Goal: Task Accomplishment & Management: Use online tool/utility

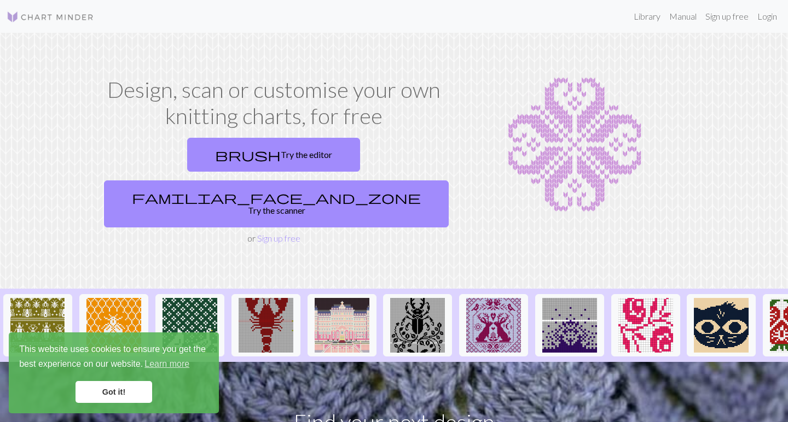
click at [132, 389] on link "Got it!" at bounding box center [113, 392] width 77 height 22
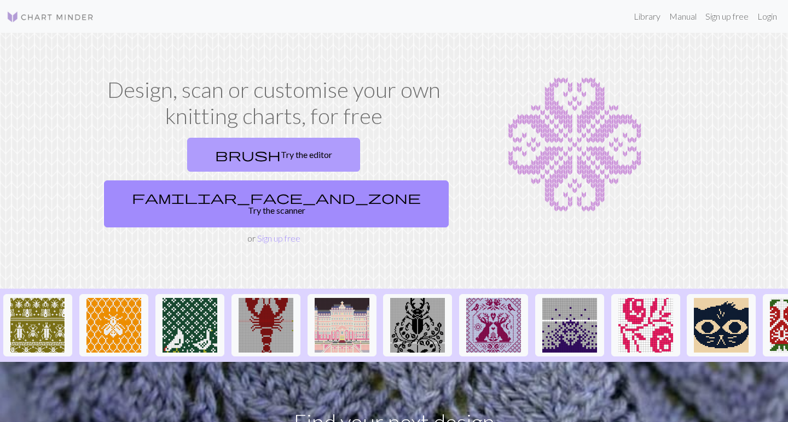
click at [197, 155] on link "brush Try the editor" at bounding box center [273, 155] width 173 height 34
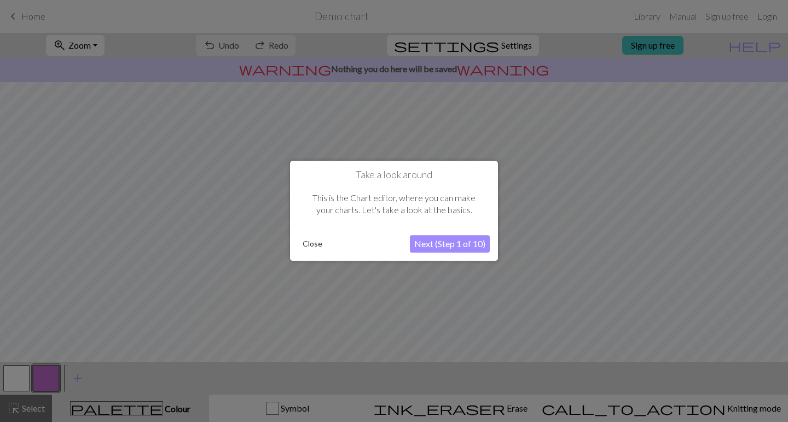
click at [307, 241] on button "Close" at bounding box center [312, 244] width 28 height 16
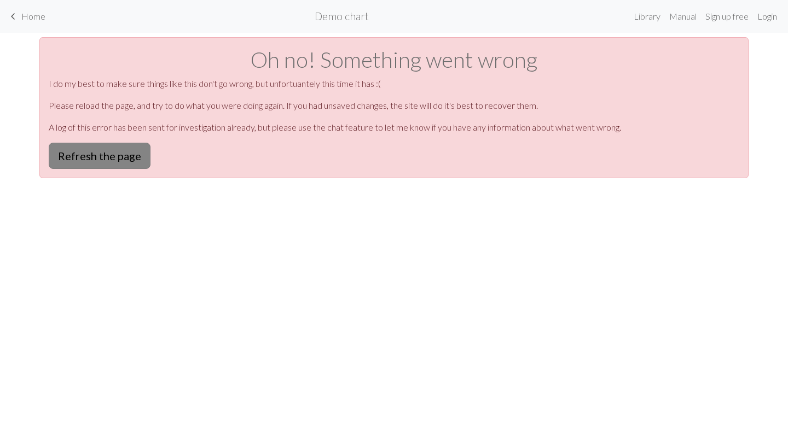
click at [126, 158] on button "Refresh the page" at bounding box center [100, 156] width 102 height 26
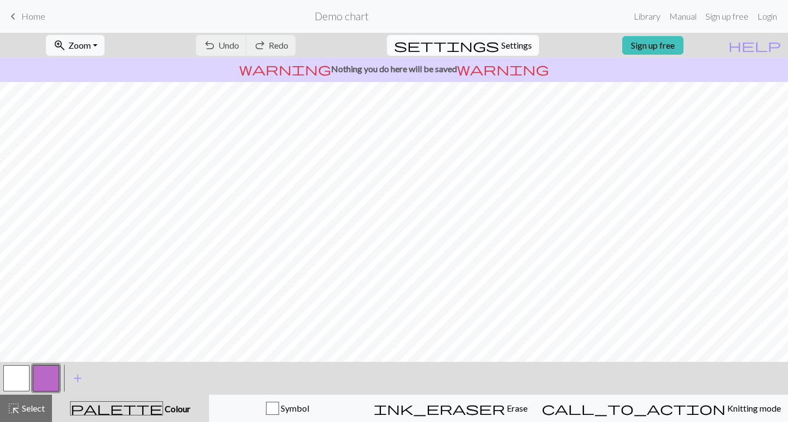
click at [477, 41] on span "settings" at bounding box center [446, 45] width 105 height 15
select select "aran"
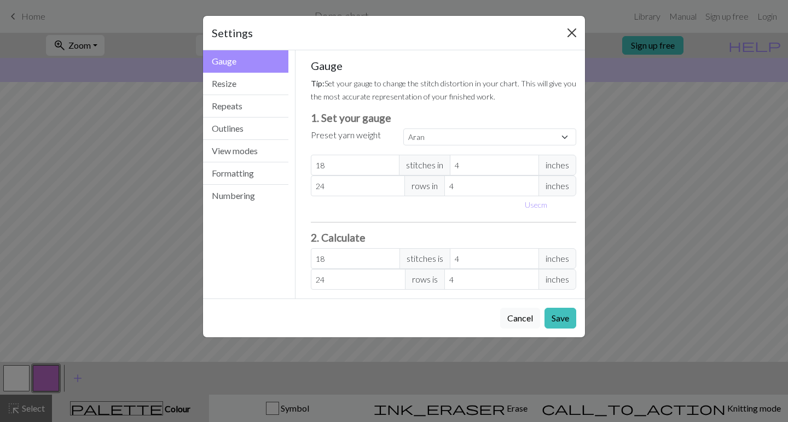
click at [568, 31] on button "Close" at bounding box center [572, 33] width 18 height 18
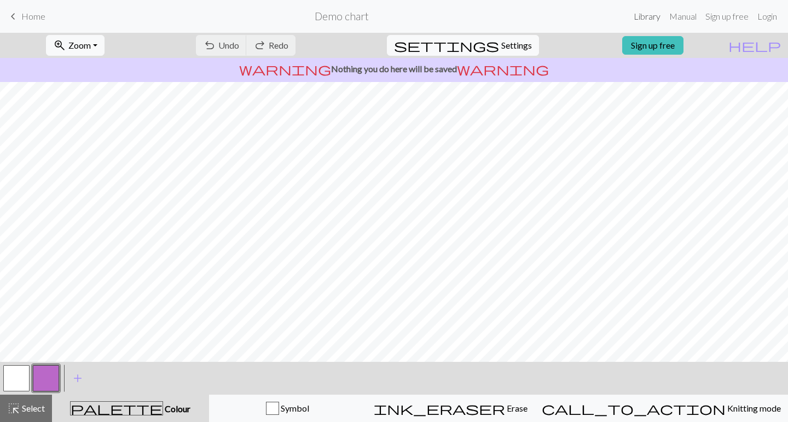
click at [654, 18] on link "Library" at bounding box center [647, 16] width 36 height 22
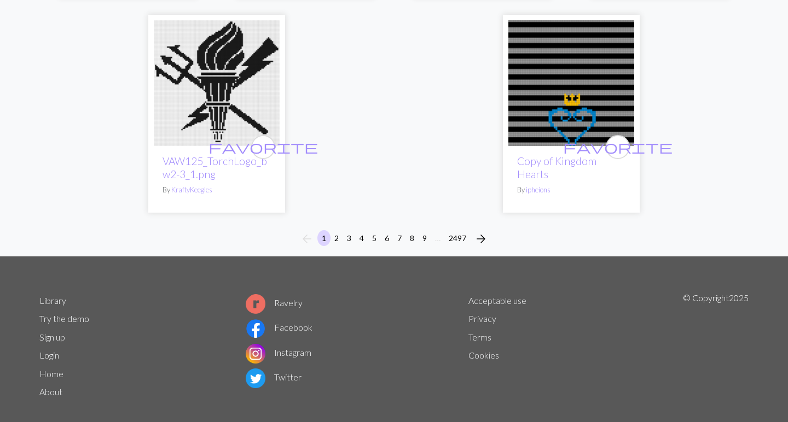
scroll to position [2886, 0]
click at [455, 231] on button "2497" at bounding box center [457, 239] width 26 height 16
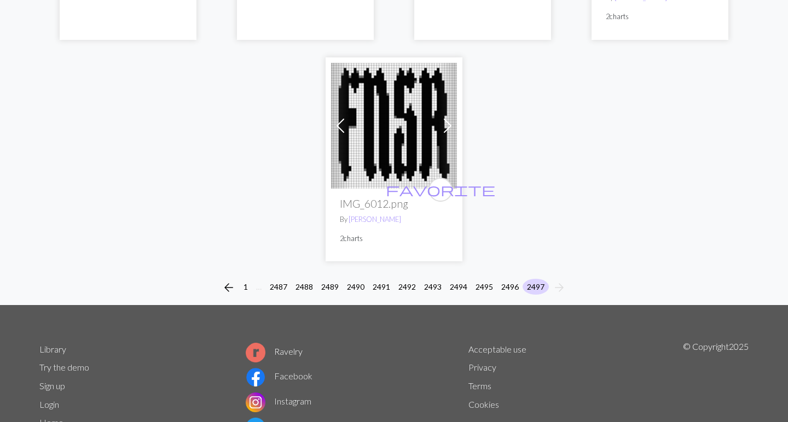
scroll to position [342, 0]
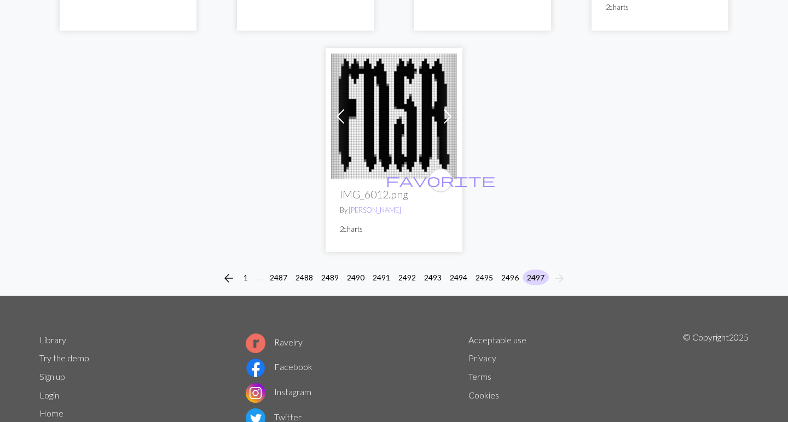
click at [512, 278] on button "2496" at bounding box center [510, 278] width 26 height 16
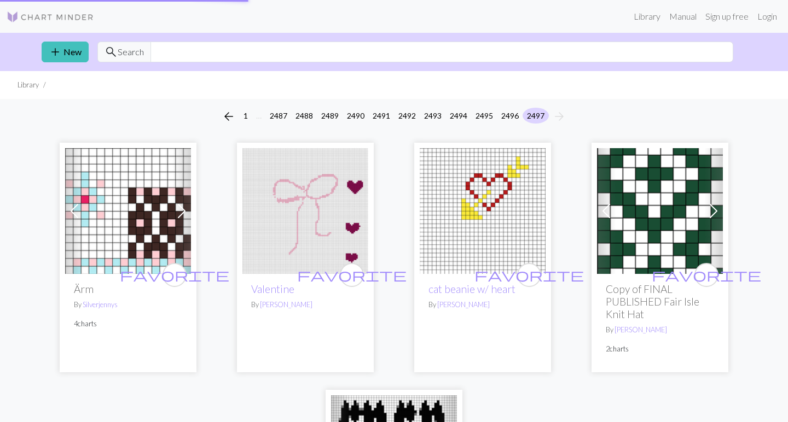
scroll to position [0, 0]
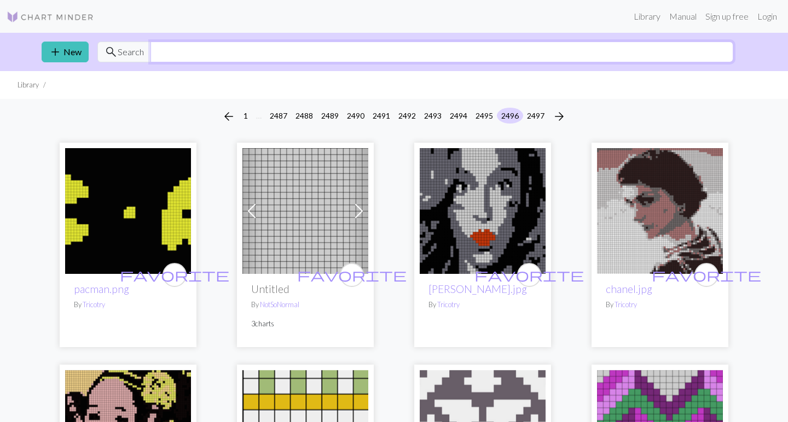
click at [415, 52] on input "text" at bounding box center [441, 52] width 582 height 21
type input "toilet"
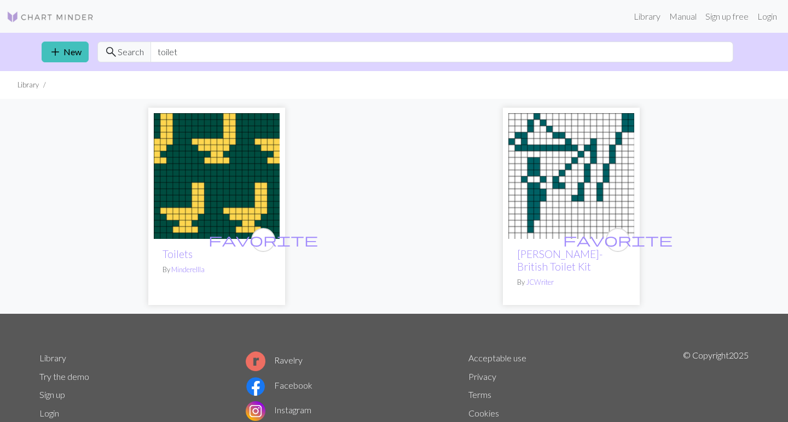
click at [590, 176] on img at bounding box center [571, 176] width 126 height 126
drag, startPoint x: 178, startPoint y: 52, endPoint x: 151, endPoint y: 53, distance: 27.3
click at [151, 52] on input "toilet" at bounding box center [441, 52] width 582 height 21
click at [767, 17] on link "Login" at bounding box center [767, 16] width 28 height 22
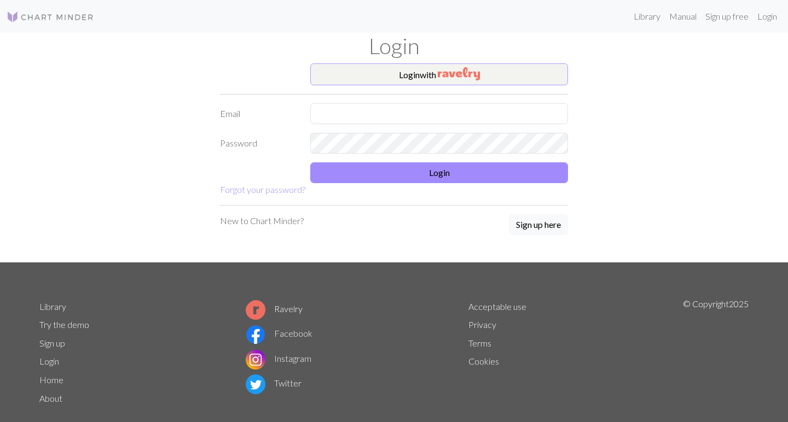
click at [456, 74] on img "button" at bounding box center [459, 73] width 42 height 13
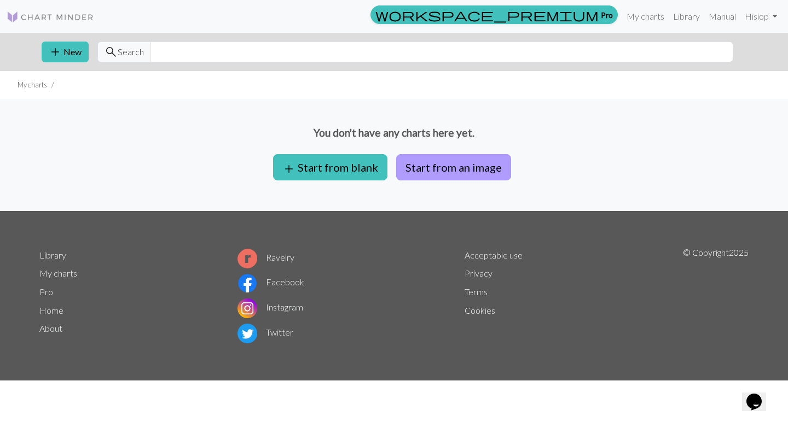
click at [444, 170] on button "Start from an image" at bounding box center [453, 167] width 115 height 26
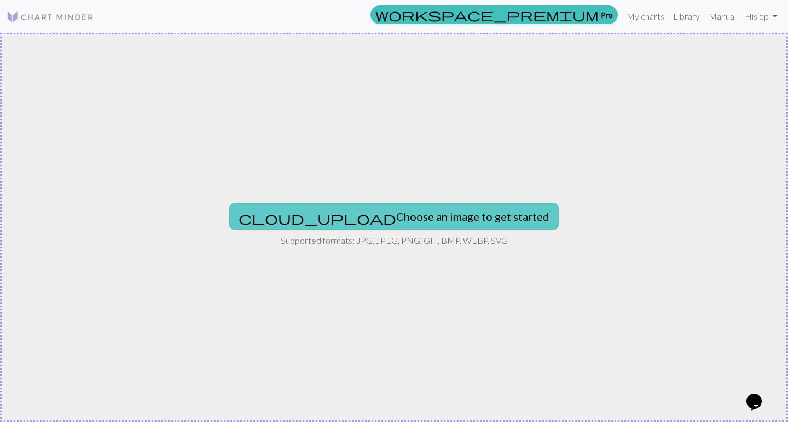
click at [399, 215] on button "cloud_upload Choose an image to get started" at bounding box center [393, 216] width 329 height 26
type input "C:\fakepath\5866081576171981145.jpg"
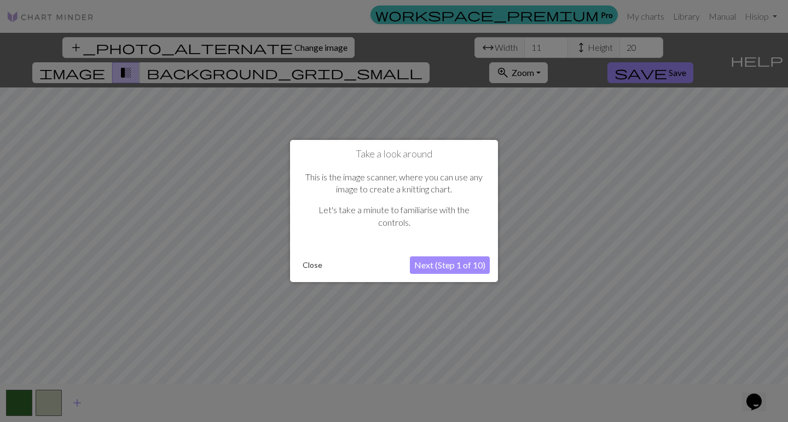
click at [429, 264] on button "Next (Step 1 of 10)" at bounding box center [450, 265] width 80 height 18
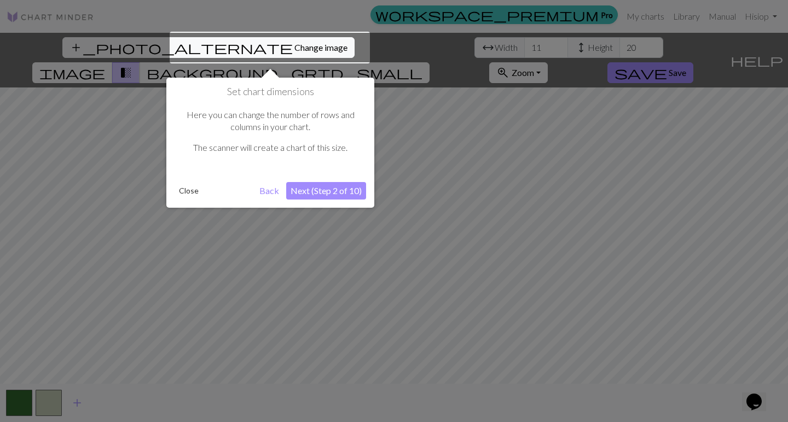
click at [328, 188] on button "Next (Step 2 of 10)" at bounding box center [326, 191] width 80 height 18
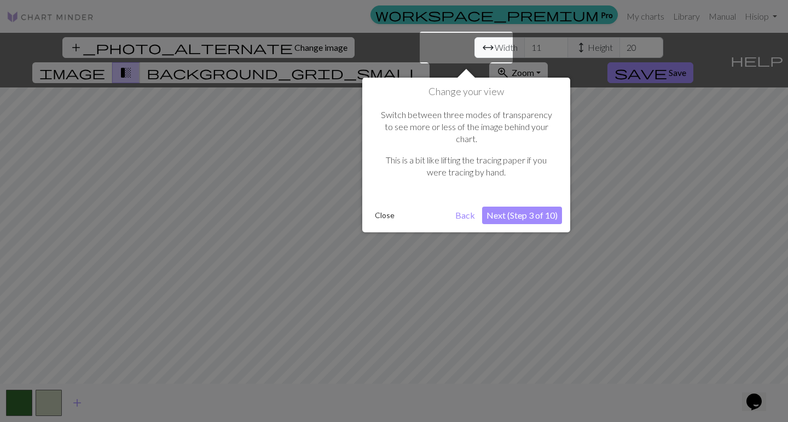
click at [510, 207] on button "Next (Step 3 of 10)" at bounding box center [522, 216] width 80 height 18
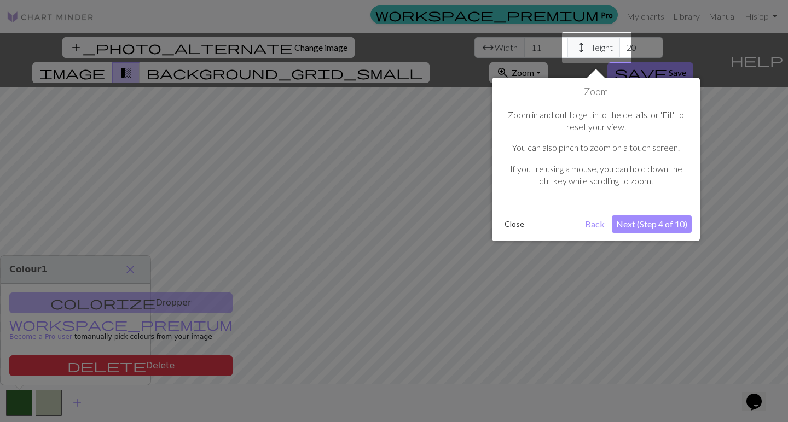
click at [656, 223] on button "Next (Step 4 of 10)" at bounding box center [651, 224] width 80 height 18
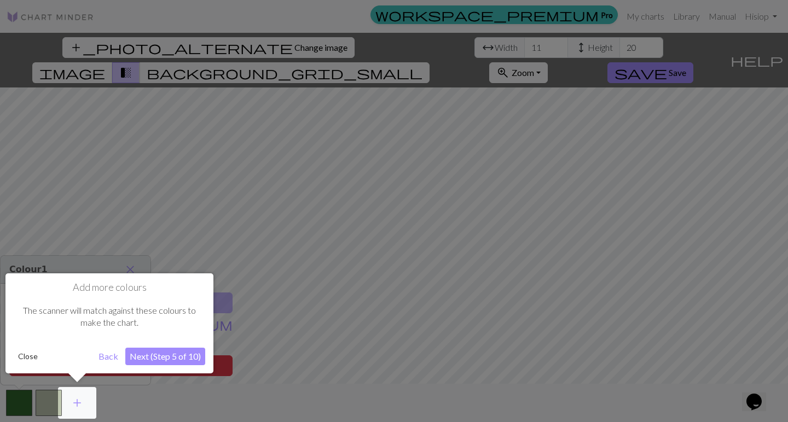
click at [174, 355] on button "Next (Step 5 of 10)" at bounding box center [165, 357] width 80 height 18
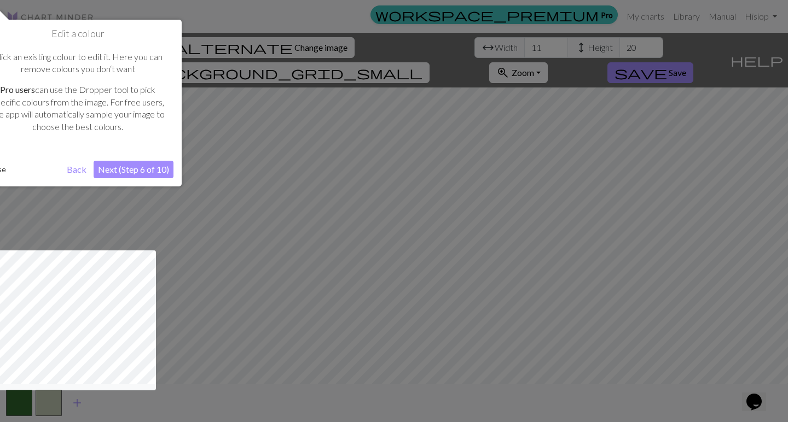
click at [148, 168] on button "Next (Step 6 of 10)" at bounding box center [134, 170] width 80 height 18
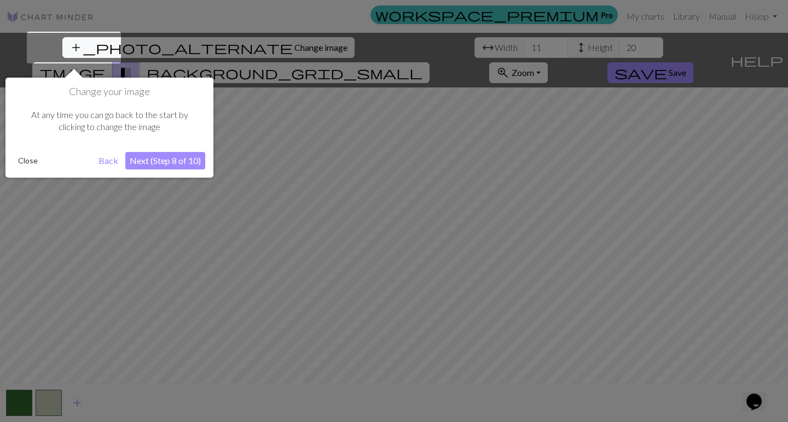
click at [149, 160] on button "Next (Step 8 of 10)" at bounding box center [165, 161] width 80 height 18
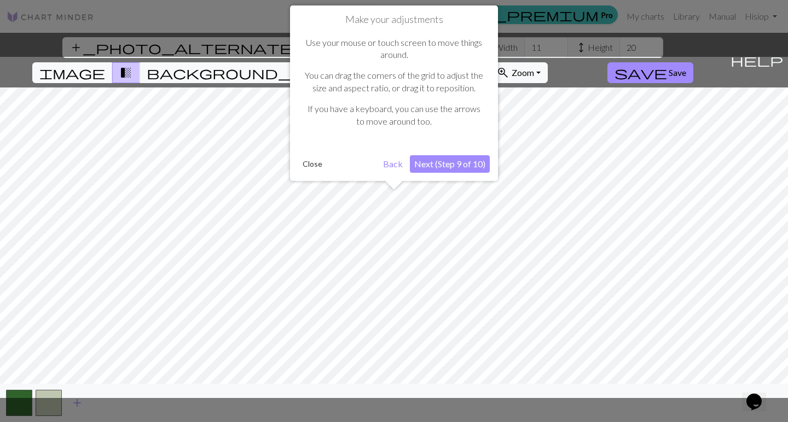
click at [441, 161] on button "Next (Step 9 of 10)" at bounding box center [450, 164] width 80 height 18
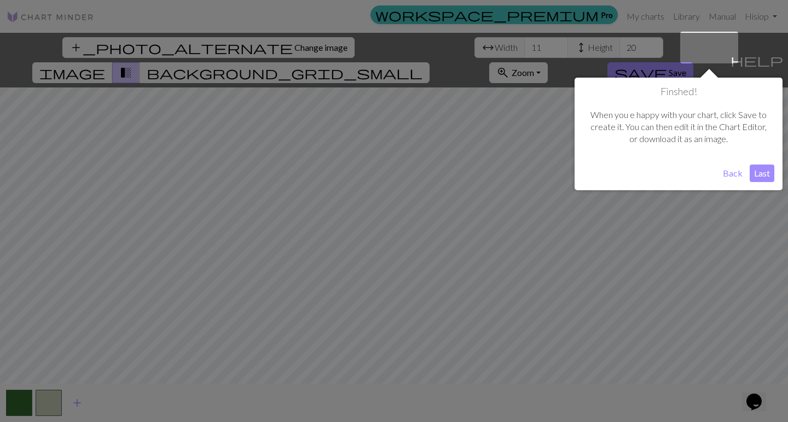
click at [764, 170] on button "Last" at bounding box center [761, 174] width 25 height 18
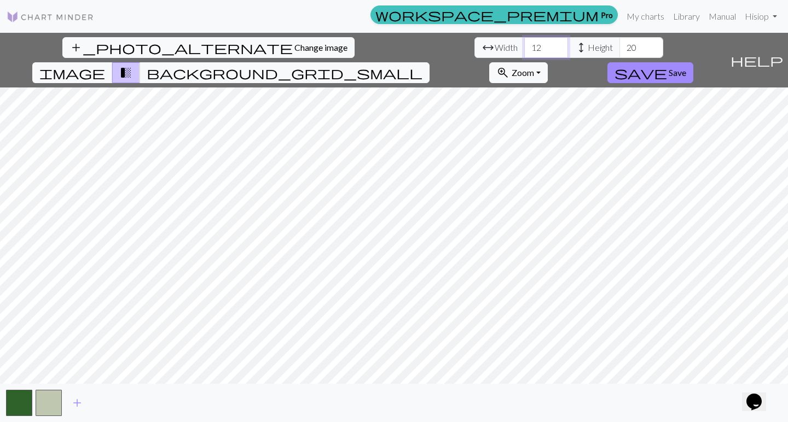
click at [524, 46] on input "12" at bounding box center [546, 47] width 44 height 21
click at [524, 46] on input "13" at bounding box center [546, 47] width 44 height 21
click at [524, 46] on input "14" at bounding box center [546, 47] width 44 height 21
click at [524, 46] on input "15" at bounding box center [546, 47] width 44 height 21
click at [524, 46] on input "16" at bounding box center [546, 47] width 44 height 21
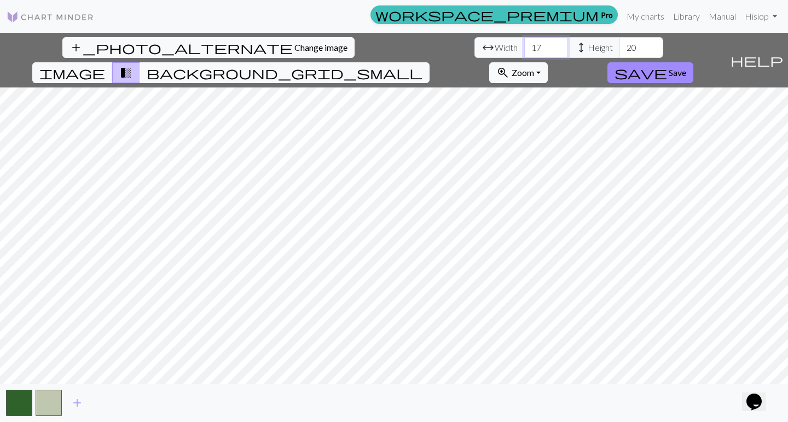
click at [524, 46] on input "17" at bounding box center [546, 47] width 44 height 21
click at [524, 46] on input "18" at bounding box center [546, 47] width 44 height 21
click at [524, 46] on input "19" at bounding box center [546, 47] width 44 height 21
click at [524, 46] on input "20" at bounding box center [546, 47] width 44 height 21
click at [524, 46] on input "21" at bounding box center [546, 47] width 44 height 21
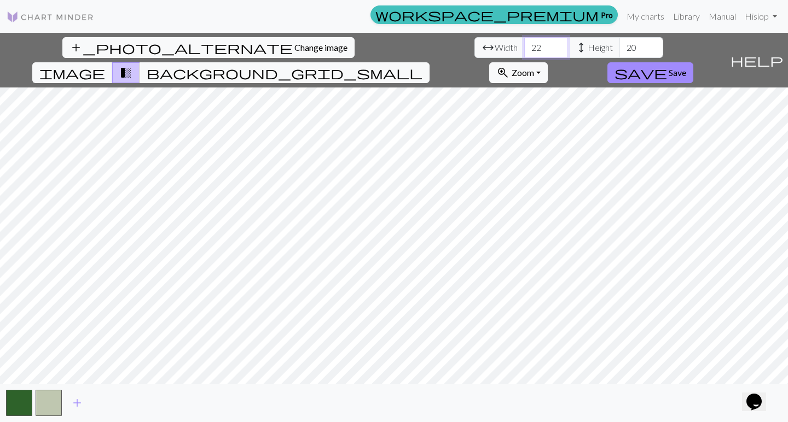
click at [524, 46] on input "22" at bounding box center [546, 47] width 44 height 21
click at [524, 46] on input "23" at bounding box center [546, 47] width 44 height 21
click at [524, 46] on input "24" at bounding box center [546, 47] width 44 height 21
click at [524, 46] on input "25" at bounding box center [546, 47] width 44 height 21
click at [524, 46] on input "26" at bounding box center [546, 47] width 44 height 21
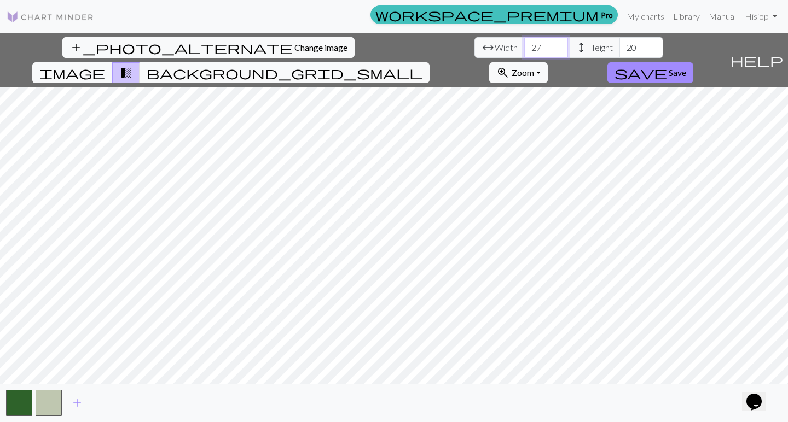
click at [524, 46] on input "27" at bounding box center [546, 47] width 44 height 21
click at [524, 46] on input "28" at bounding box center [546, 47] width 44 height 21
click at [524, 46] on input "29" at bounding box center [546, 47] width 44 height 21
click at [524, 46] on input "30" at bounding box center [546, 47] width 44 height 21
click at [524, 46] on input "31" at bounding box center [546, 47] width 44 height 21
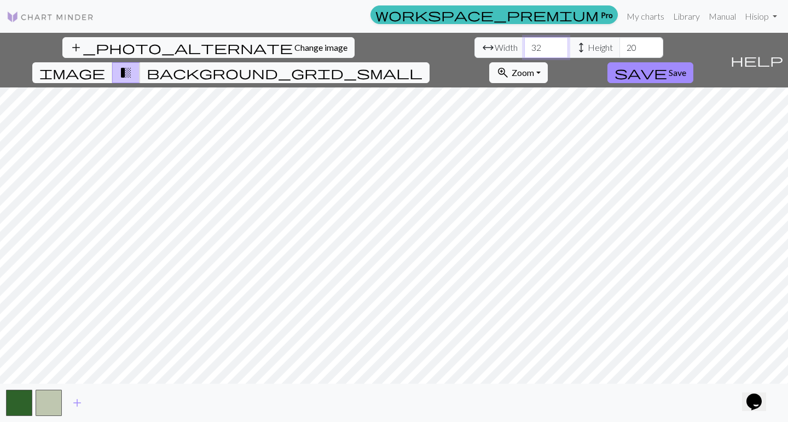
click at [524, 46] on input "32" at bounding box center [546, 47] width 44 height 21
click at [524, 46] on input "33" at bounding box center [546, 47] width 44 height 21
click at [524, 46] on input "34" at bounding box center [546, 47] width 44 height 21
click at [524, 46] on input "35" at bounding box center [546, 47] width 44 height 21
click at [524, 46] on input "36" at bounding box center [546, 47] width 44 height 21
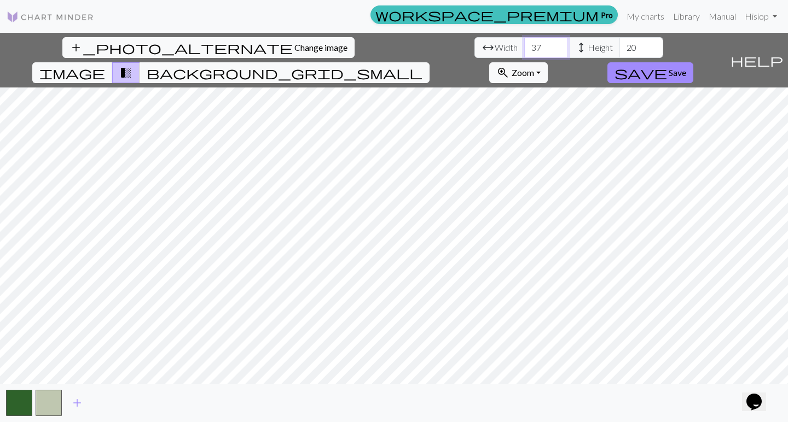
click at [524, 46] on input "37" at bounding box center [546, 47] width 44 height 21
click at [524, 46] on input "38" at bounding box center [546, 47] width 44 height 21
click at [524, 46] on input "39" at bounding box center [546, 47] width 44 height 21
click at [524, 46] on input "40" at bounding box center [546, 47] width 44 height 21
click at [524, 46] on input "41" at bounding box center [546, 47] width 44 height 21
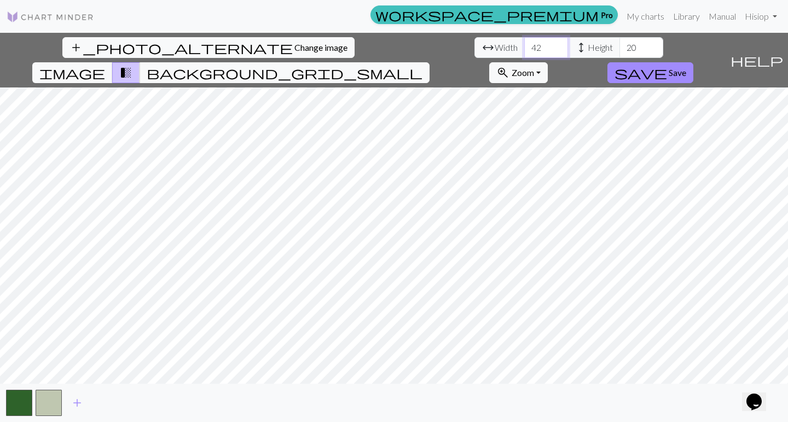
click at [524, 46] on input "42" at bounding box center [546, 47] width 44 height 21
click at [524, 46] on input "43" at bounding box center [546, 47] width 44 height 21
click at [524, 46] on input "44" at bounding box center [546, 47] width 44 height 21
click at [524, 46] on input "45" at bounding box center [546, 47] width 44 height 21
click at [524, 46] on input "46" at bounding box center [546, 47] width 44 height 21
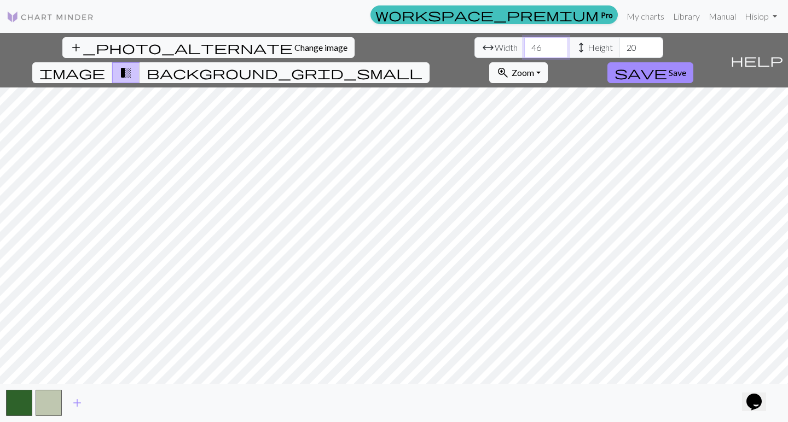
type input "47"
click at [524, 46] on input "47" at bounding box center [546, 47] width 44 height 21
click at [619, 47] on input "21" at bounding box center [641, 47] width 44 height 21
click at [619, 47] on input "22" at bounding box center [641, 47] width 44 height 21
click at [619, 47] on input "23" at bounding box center [641, 47] width 44 height 21
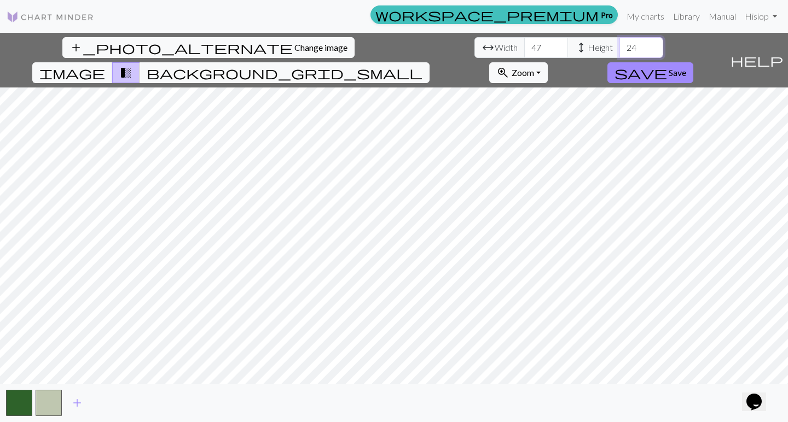
click at [619, 47] on input "24" at bounding box center [641, 47] width 44 height 21
click at [619, 47] on input "25" at bounding box center [641, 47] width 44 height 21
click at [619, 47] on input "26" at bounding box center [641, 47] width 44 height 21
click at [619, 47] on input "27" at bounding box center [641, 47] width 44 height 21
click at [619, 47] on input "28" at bounding box center [641, 47] width 44 height 21
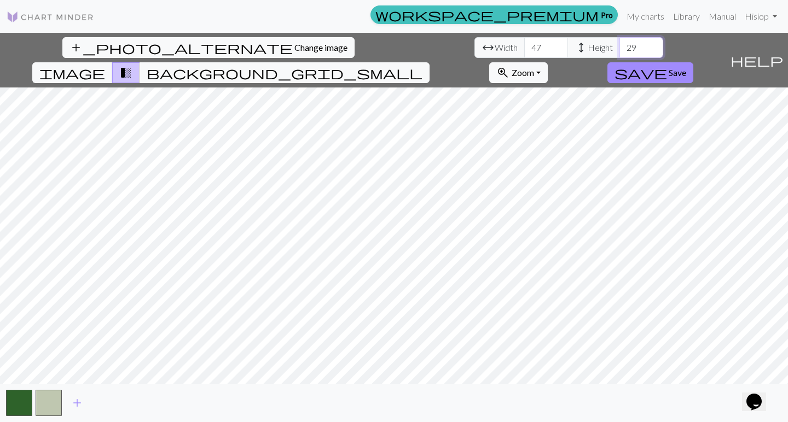
click at [619, 47] on input "29" at bounding box center [641, 47] width 44 height 21
click at [619, 47] on input "30" at bounding box center [641, 47] width 44 height 21
click at [619, 47] on input "31" at bounding box center [641, 47] width 44 height 21
type input "32"
click at [619, 47] on input "32" at bounding box center [641, 47] width 44 height 21
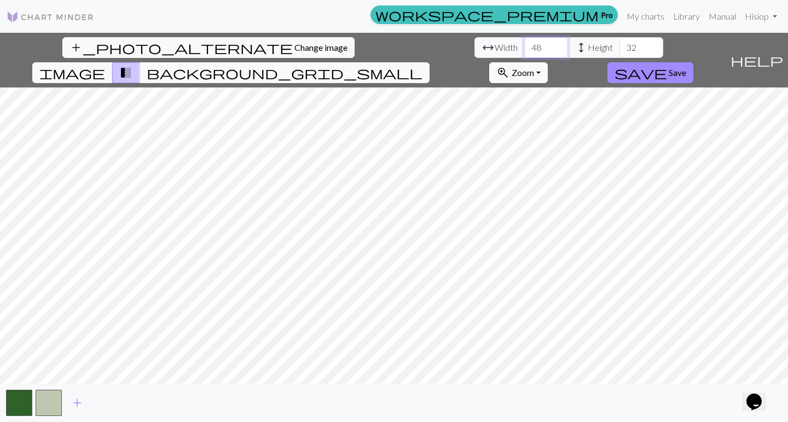
click at [524, 46] on input "48" at bounding box center [546, 47] width 44 height 21
click at [524, 46] on input "49" at bounding box center [546, 47] width 44 height 21
type input "50"
click at [524, 46] on input "50" at bounding box center [546, 47] width 44 height 21
click at [619, 51] on input "31" at bounding box center [641, 47] width 44 height 21
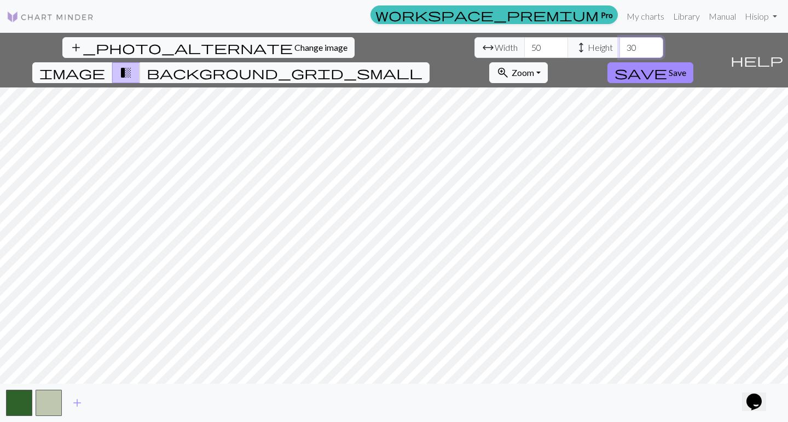
click at [619, 51] on input "30" at bounding box center [641, 47] width 44 height 21
drag, startPoint x: 338, startPoint y: 47, endPoint x: 325, endPoint y: 47, distance: 13.1
click at [619, 47] on input "30" at bounding box center [641, 47] width 44 height 21
type input "50"
click at [422, 65] on span "background_grid_small" at bounding box center [285, 72] width 276 height 15
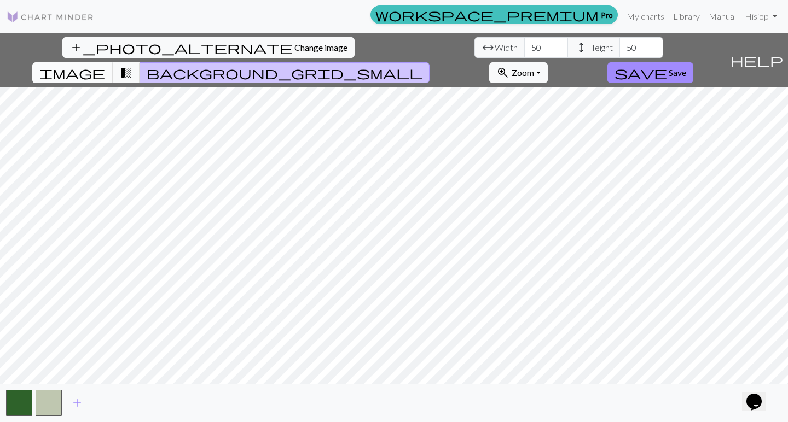
click at [105, 65] on span "image" at bounding box center [72, 72] width 66 height 15
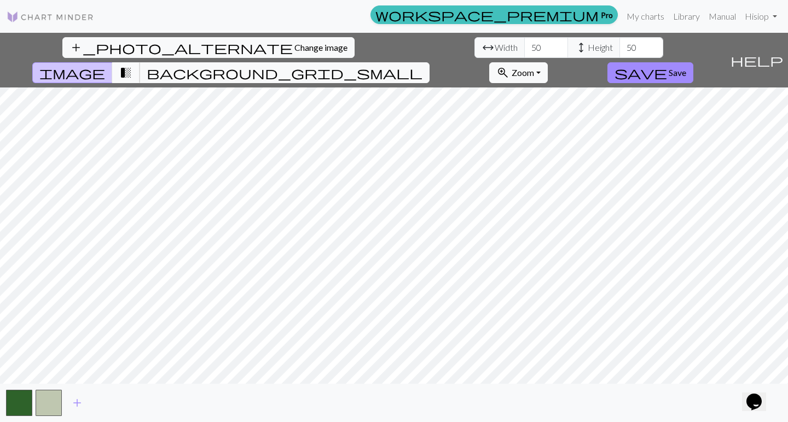
click at [132, 65] on span "transition_fade" at bounding box center [125, 72] width 13 height 15
click at [422, 65] on span "background_grid_small" at bounding box center [285, 72] width 276 height 15
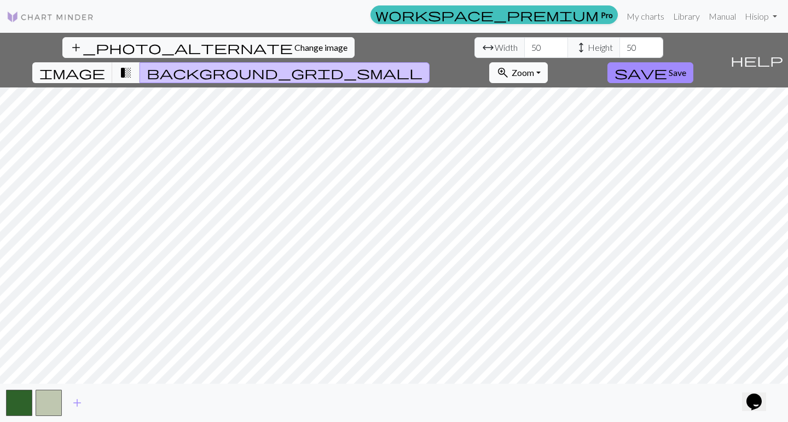
click at [547, 62] on button "zoom_in Zoom Zoom" at bounding box center [518, 72] width 59 height 21
click at [576, 167] on button "100%" at bounding box center [532, 176] width 86 height 18
click at [547, 62] on button "zoom_in Zoom Zoom" at bounding box center [518, 72] width 59 height 21
click at [576, 202] on button "200%" at bounding box center [532, 211] width 86 height 18
click at [132, 65] on span "transition_fade" at bounding box center [125, 72] width 13 height 15
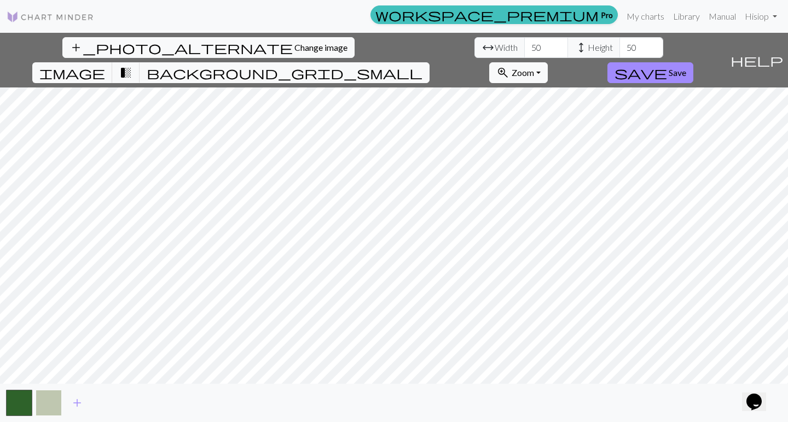
click at [49, 403] on button "button" at bounding box center [49, 403] width 26 height 26
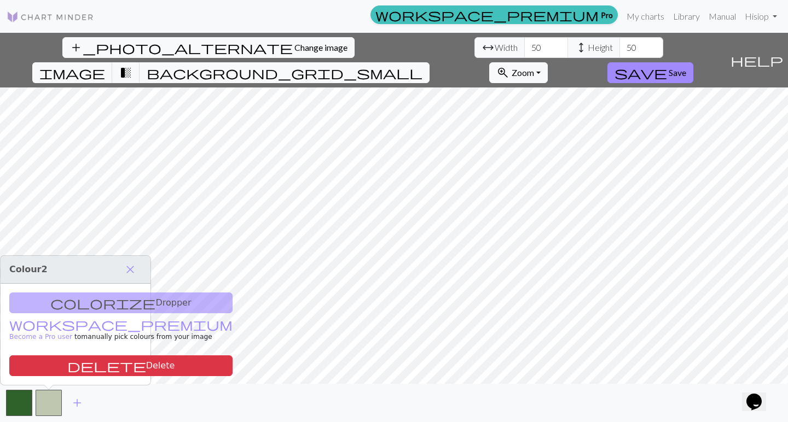
click at [79, 305] on div "colorize Dropper workspace_premium Become a Pro user to manually pick colours f…" at bounding box center [76, 334] width 150 height 101
click at [77, 404] on span "add" at bounding box center [77, 402] width 13 height 15
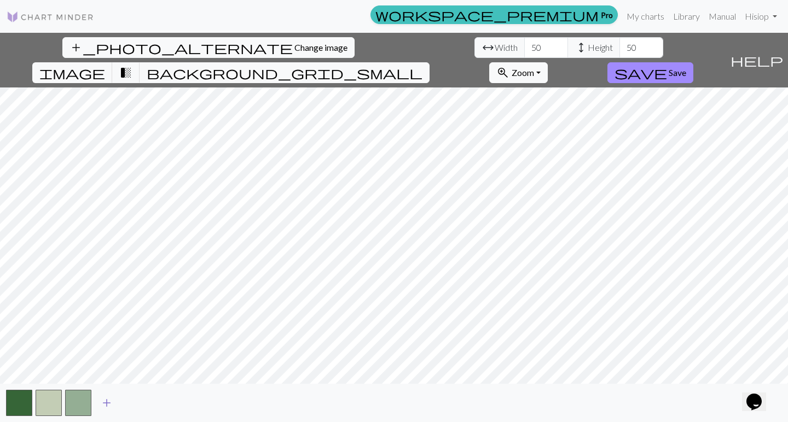
click at [107, 403] on span "add" at bounding box center [106, 402] width 13 height 15
click at [133, 400] on span "add" at bounding box center [136, 402] width 13 height 15
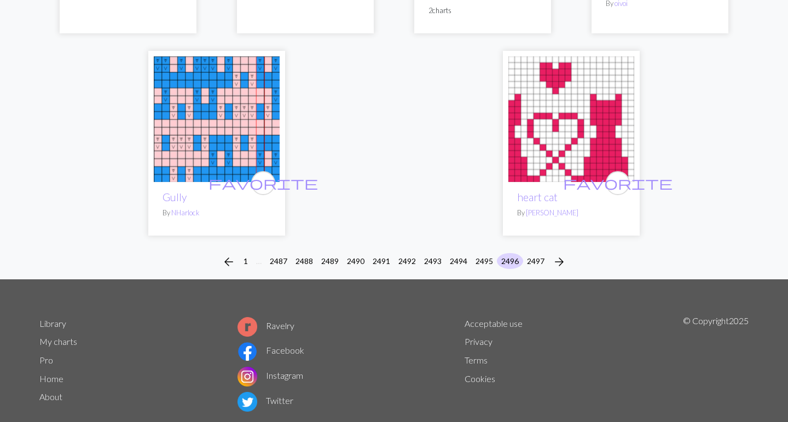
scroll to position [2661, 0]
